Goal: Task Accomplishment & Management: Use online tool/utility

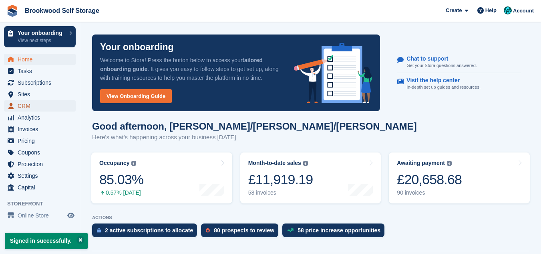
drag, startPoint x: 0, startPoint y: 0, endPoint x: 44, endPoint y: 108, distance: 116.6
click at [44, 108] on span "CRM" at bounding box center [42, 105] width 48 height 11
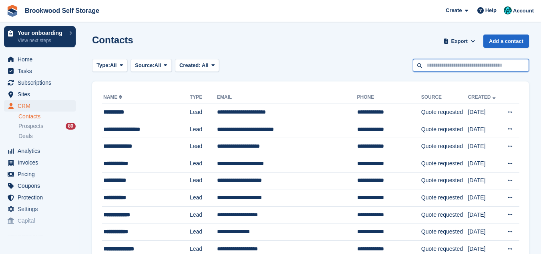
click at [429, 64] on input "text" at bounding box center [471, 65] width 116 height 13
type input "****"
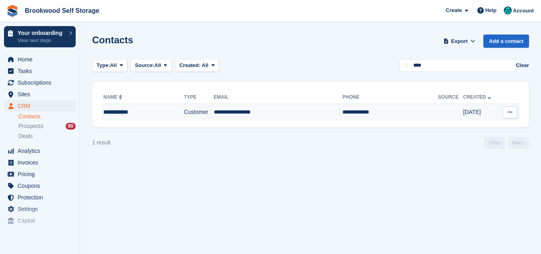
click at [255, 113] on td "**********" at bounding box center [278, 112] width 129 height 17
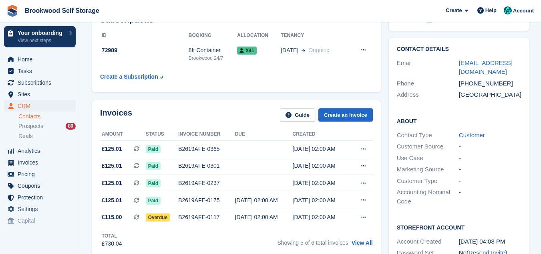
scroll to position [128, 0]
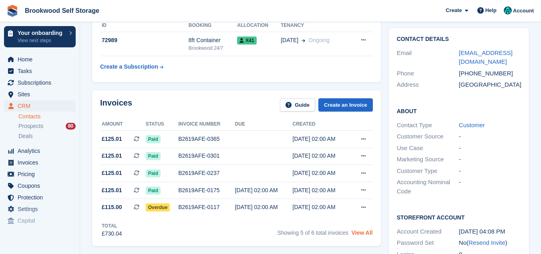
click at [362, 232] on link "View All" at bounding box center [362, 232] width 21 height 6
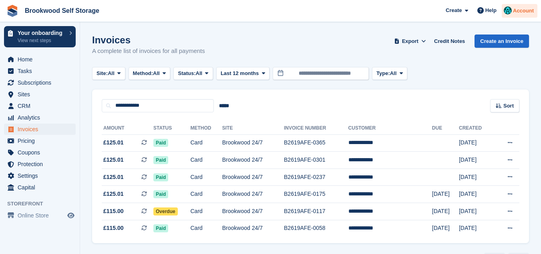
click at [528, 11] on span "Account" at bounding box center [523, 11] width 21 height 8
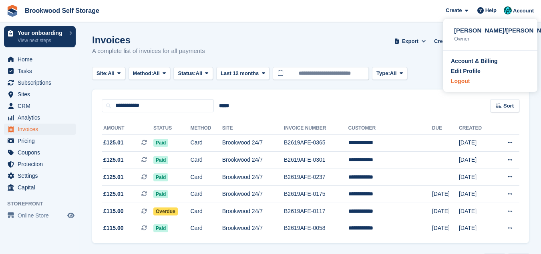
click at [473, 78] on div "Logout" at bounding box center [490, 81] width 79 height 8
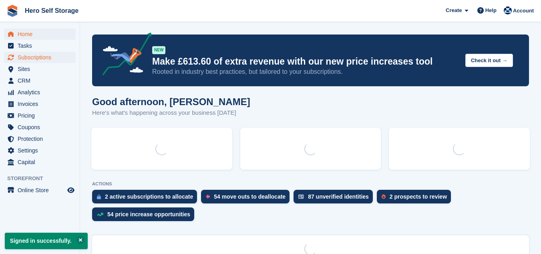
click at [44, 57] on span "Subscriptions" at bounding box center [42, 57] width 48 height 11
click at [49, 58] on span "Subscriptions" at bounding box center [42, 57] width 48 height 11
click at [29, 79] on span "CRM" at bounding box center [42, 80] width 48 height 11
